Goal: Transaction & Acquisition: Book appointment/travel/reservation

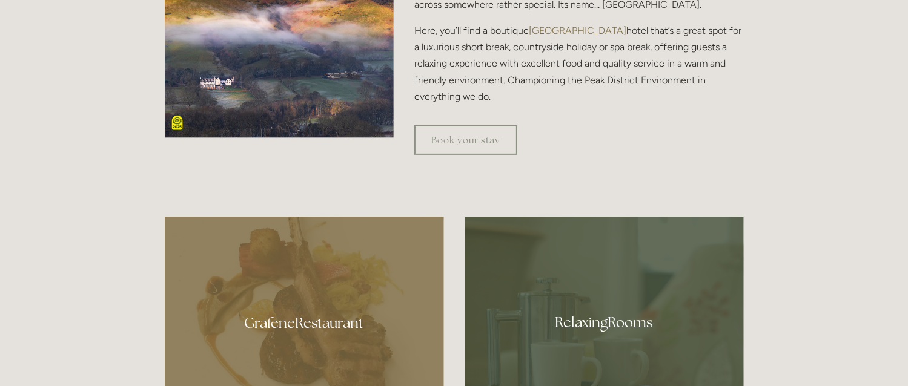
scroll to position [485, 0]
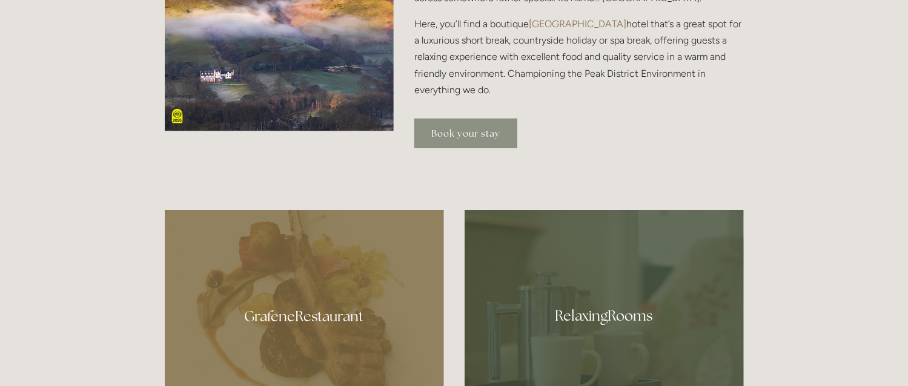
click at [468, 134] on link "Book your stay" at bounding box center [465, 134] width 103 height 30
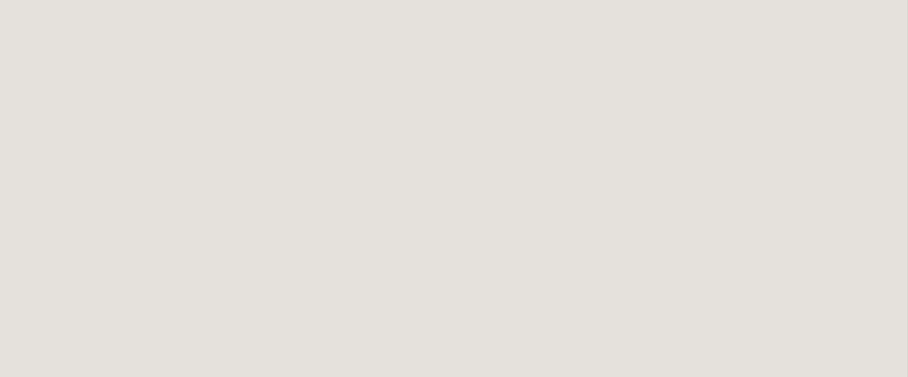
scroll to position [909, 0]
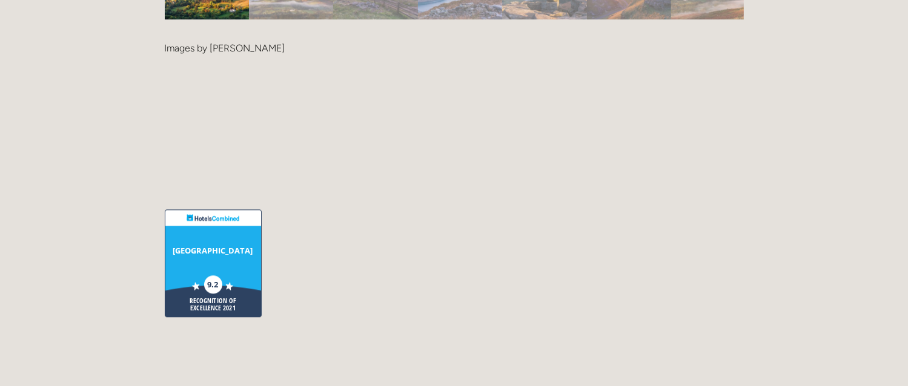
scroll to position [2786, 0]
